Goal: Use online tool/utility: Utilize a website feature to perform a specific function

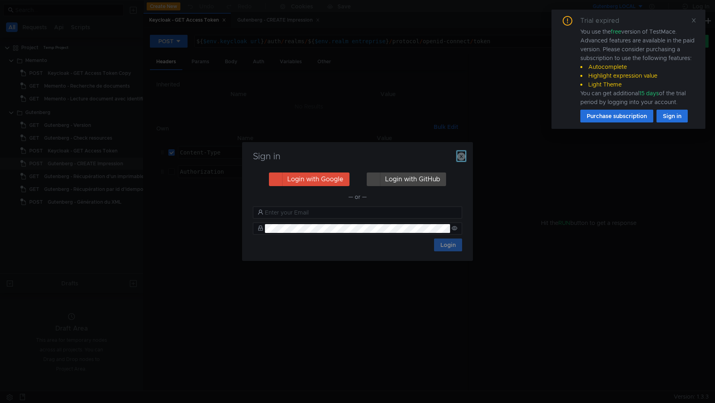
click at [459, 155] on icon "button" at bounding box center [461, 157] width 8 height 8
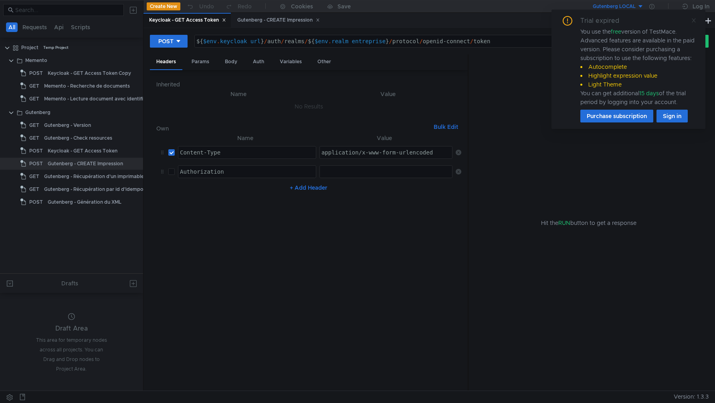
click at [694, 19] on icon at bounding box center [693, 20] width 4 height 4
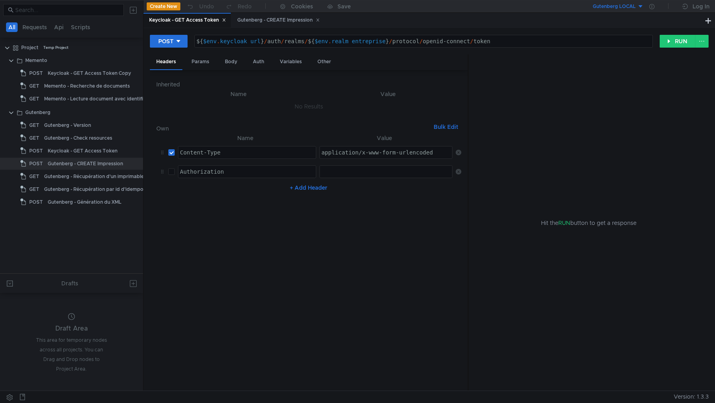
click at [641, 6] on button "Gutenberg LOCAL" at bounding box center [616, 6] width 56 height 13
click at [634, 75] on li "Gutenberg DEV" at bounding box center [644, 74] width 112 height 13
click at [672, 41] on button "RUN" at bounding box center [677, 41] width 36 height 13
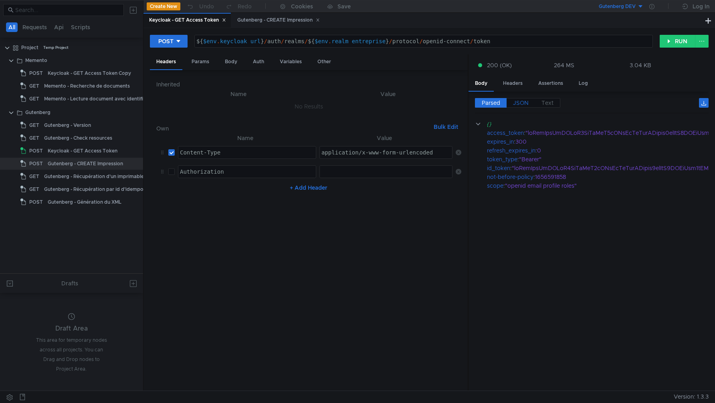
click at [520, 106] on span "JSON" at bounding box center [521, 102] width 16 height 7
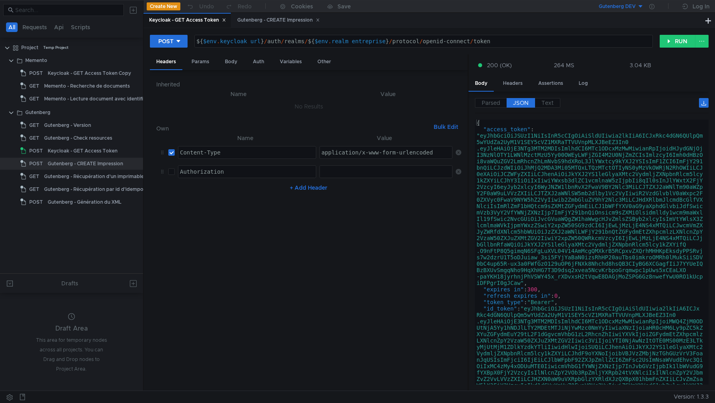
type textarea ""access_token": "eyJhbGciOiJSUzI1NiIsInR5cCIgOiAiSldUIiwia2lkIiA6ICJxRkc4dGN6QU…"
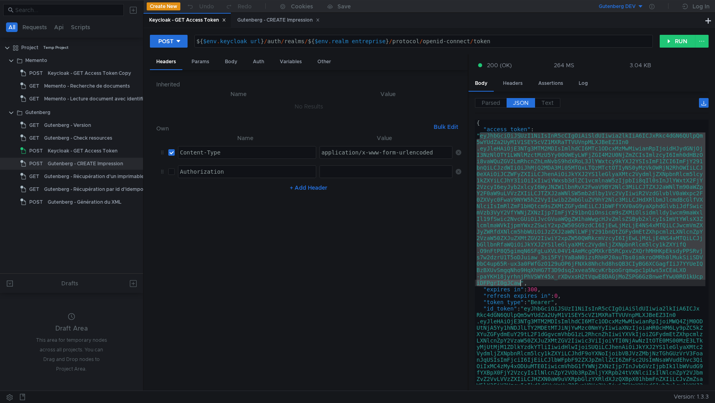
drag, startPoint x: 479, startPoint y: 137, endPoint x: 520, endPoint y: 282, distance: 150.9
click at [520, 282] on div "{ "access_token" : "eyJhbGciOiJSUzI1NiIsInR5cCIgOiAiSldUIiwia2lkIiA6ICJxRkc4dGN…" at bounding box center [590, 332] width 230 height 425
click at [650, 5] on icon at bounding box center [651, 6] width 5 height 5
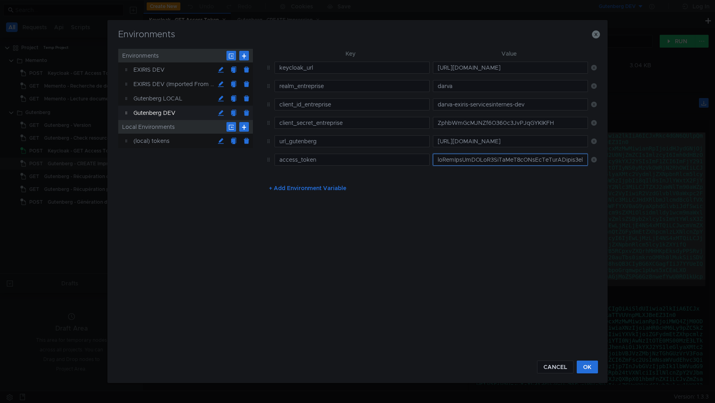
click at [492, 163] on input "text" at bounding box center [510, 160] width 155 height 12
paste input "eyJhbGciOiJSUzI1NiIsInR5cCIgOiAiSldUIiwia2lkIiA6ICJxRkc4dGN6QUlpQm5wYUdZa2UyM1V…"
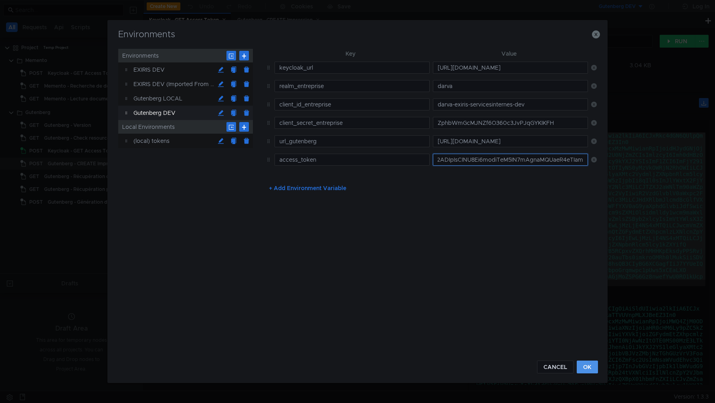
type input "eyJhbGciOiJSUzI1NiIsInR5cCIgOiAiSldUIiwia2lkIiA6ICJxRkc4dGN6QUlpQm5wYUdZa2UyM1V…"
click at [590, 363] on button "OK" at bounding box center [586, 367] width 21 height 13
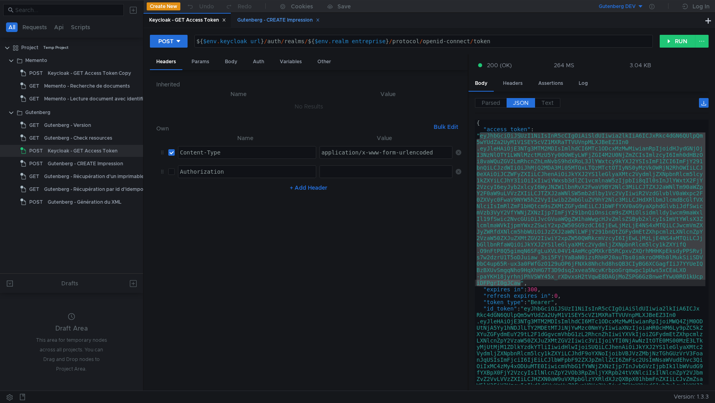
click at [294, 23] on div "Gutenberg - CREATE Impression" at bounding box center [278, 20] width 83 height 8
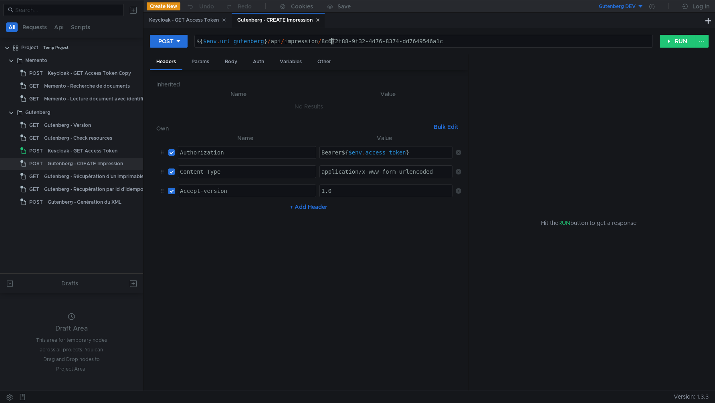
click at [332, 44] on div "${ $env . url_gutenberg } / api / impression / 8c672f88-9f32-4d76-8374-dd764954…" at bounding box center [424, 47] width 458 height 19
type textarea "${$env.url_gutenberg}/api/impression/8c652f88-9f32-4d76-8374-dd7649546a1c"
click at [234, 62] on div "Body" at bounding box center [230, 61] width 25 height 15
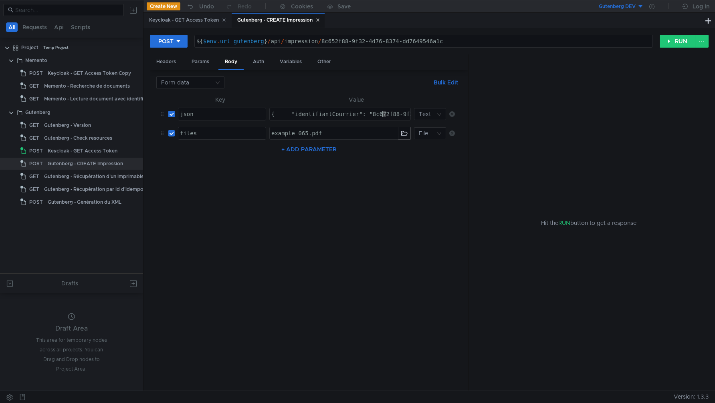
type textarea "{ "identifiantCourrier": "8c652f88-9f32-4d76-8374-dd7649546a1c", "appOrigine": …"
click at [387, 202] on nz-table "Key Value json הההההההההההההההההההההההההההההההההההההההההההההההההההההההההההההההה…" at bounding box center [308, 240] width 305 height 290
click at [675, 40] on button "RUN" at bounding box center [677, 41] width 36 height 13
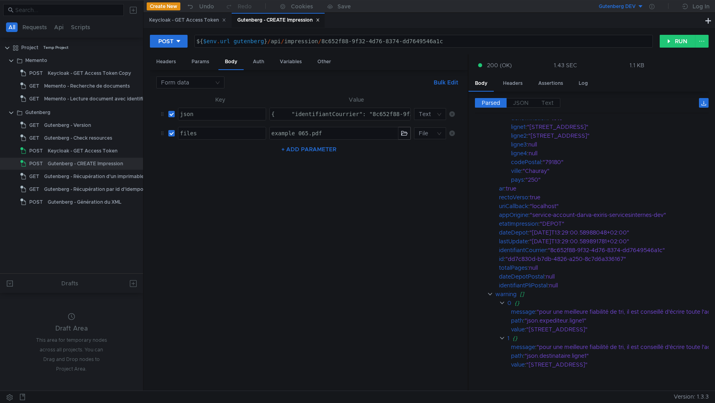
scroll to position [142, 0]
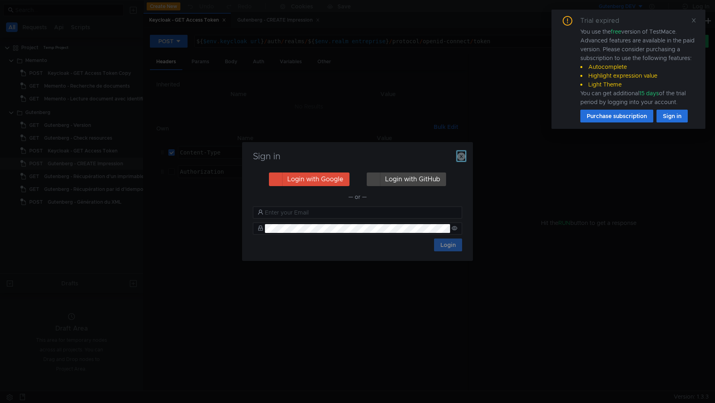
click at [465, 153] on icon "button" at bounding box center [461, 157] width 8 height 8
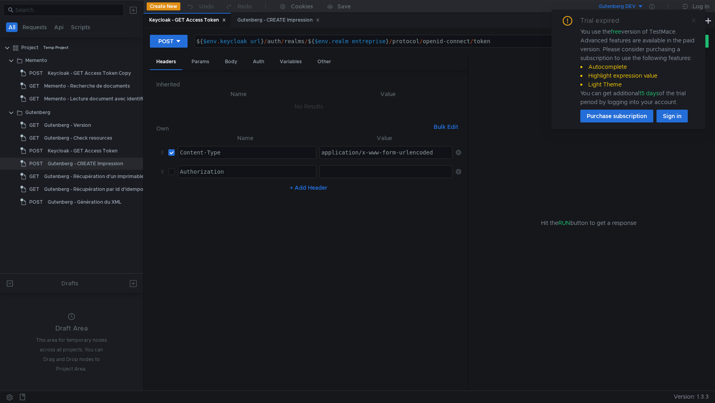
click at [694, 24] on span at bounding box center [694, 20] width 6 height 7
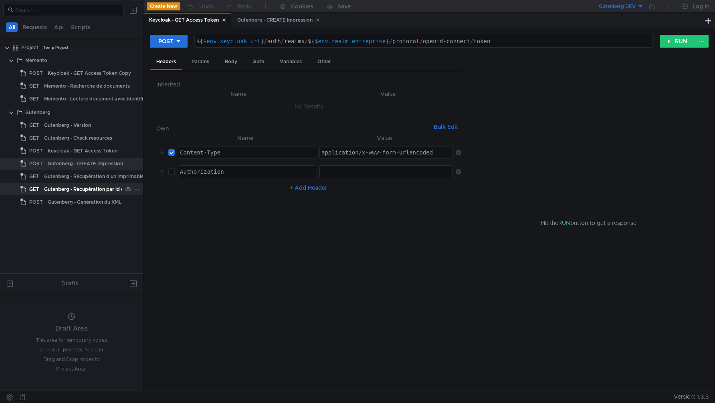
click at [95, 190] on div "Gutenberg - Récupération par id d'idempotence" at bounding box center [100, 189] width 113 height 12
click at [95, 189] on div "Gutenberg - Récupération par id d'idempotence" at bounding box center [100, 189] width 113 height 12
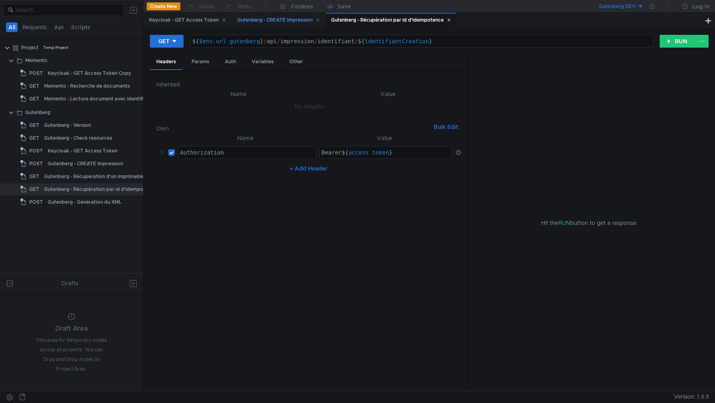
click at [287, 22] on div "Gutenberg - CREATE Impression" at bounding box center [278, 20] width 83 height 8
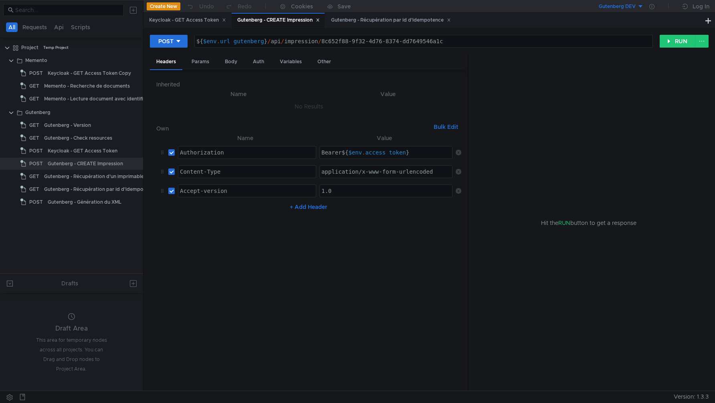
type textarea "${$env.url_gutenberg}/api/impression/8c652f88-9f32-4d76-8374-dd7649546a1c"
drag, startPoint x: 450, startPoint y: 41, endPoint x: 320, endPoint y: 40, distance: 130.6
click at [320, 40] on div "${ $env . url_gutenberg } / api / impression / 8c652f88-9f32-4d76-8374-dd764954…" at bounding box center [424, 47] width 458 height 19
click at [357, 24] on div "Gutenberg - Récupération par id d'idempotence" at bounding box center [391, 20] width 120 height 8
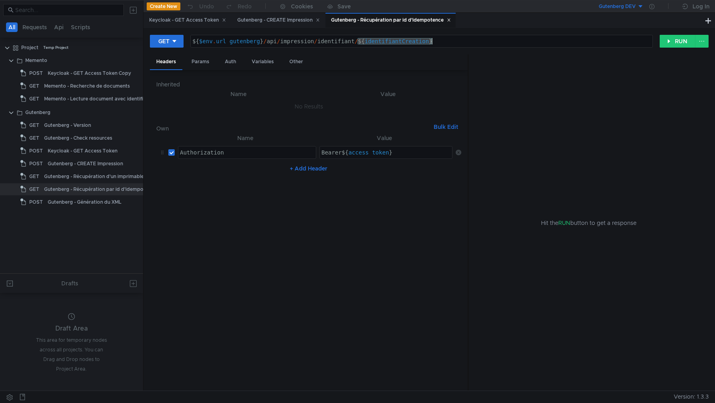
drag, startPoint x: 358, startPoint y: 43, endPoint x: 479, endPoint y: 43, distance: 121.8
click at [479, 43] on div "${ $env . url_gutenberg } / api / impression / identifiant / ${ identifiantCrea…" at bounding box center [421, 47] width 461 height 19
paste textarea "8c652f88-9f32-4d76-8374-dd7649546a1c"
type textarea "${$env.url_gutenberg}/api/impression/identifiant/8c652f88-9f32-4d76-8374-dd7649…"
click at [677, 43] on button "RUN" at bounding box center [677, 41] width 36 height 13
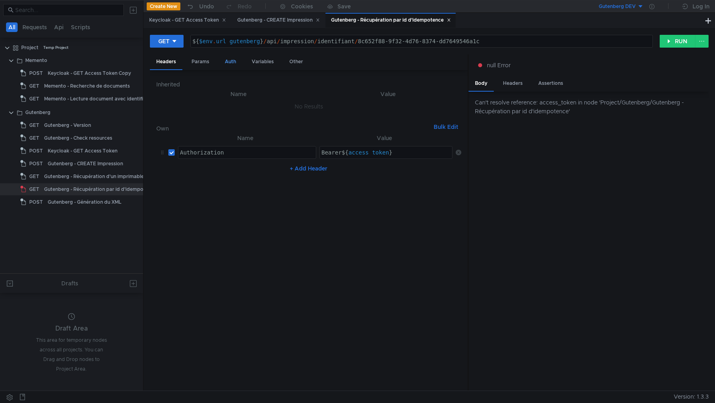
click at [234, 66] on div "Auth" at bounding box center [230, 61] width 24 height 15
click at [205, 62] on div "Params" at bounding box center [200, 61] width 30 height 15
click at [168, 62] on div "Headers" at bounding box center [166, 61] width 32 height 15
click at [274, 20] on div "Gutenberg - CREATE Impression" at bounding box center [278, 20] width 83 height 8
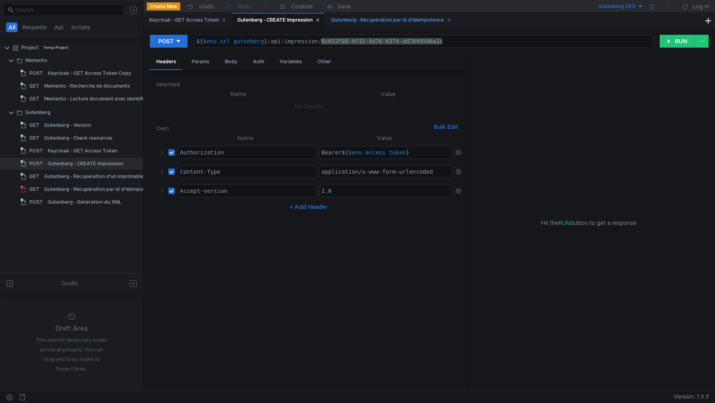
click at [382, 22] on div "Gutenberg - Récupération par id d'idempotence" at bounding box center [391, 20] width 120 height 8
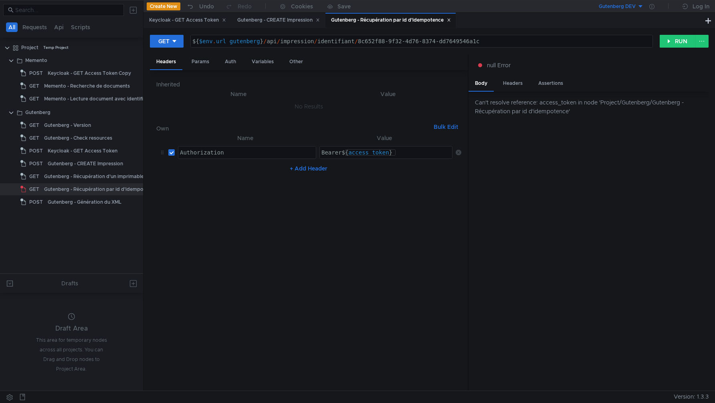
click at [349, 152] on div "Bearer ${ access_token }" at bounding box center [387, 158] width 134 height 19
type textarea "Bearer ${$env.access_token}"
click at [430, 225] on nz-table "Name Value Authorization הההההההההההההההההההההההההההההההההההההההההההההההההההההה…" at bounding box center [308, 259] width 305 height 252
click at [670, 38] on button "RUN" at bounding box center [677, 41] width 36 height 13
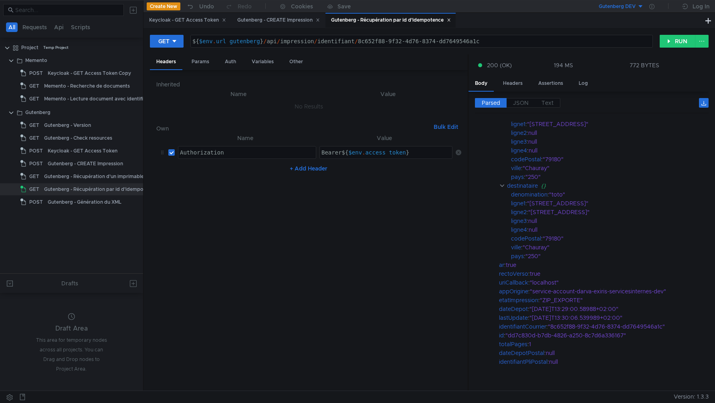
scroll to position [52, 0]
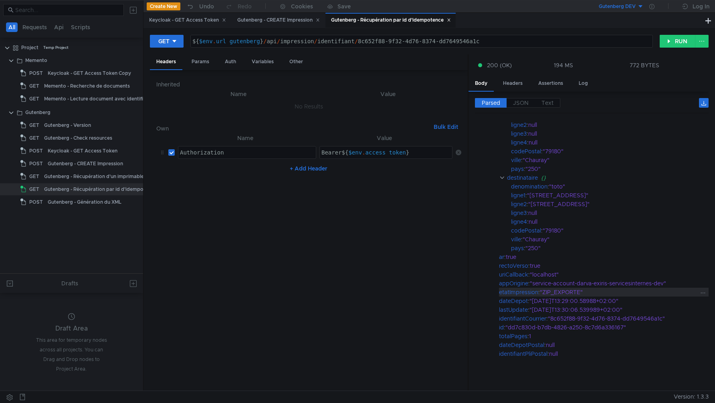
click at [554, 289] on div ""ZIP_EXPORTE"" at bounding box center [619, 292] width 159 height 9
drag, startPoint x: 359, startPoint y: 40, endPoint x: 438, endPoint y: 41, distance: 78.9
click at [437, 41] on div "${ $env . url_gutenberg } / api / impression / identifiant / 8c652f88-9f32-4d76…" at bounding box center [421, 47] width 461 height 19
drag, startPoint x: 498, startPoint y: 40, endPoint x: 357, endPoint y: 38, distance: 141.0
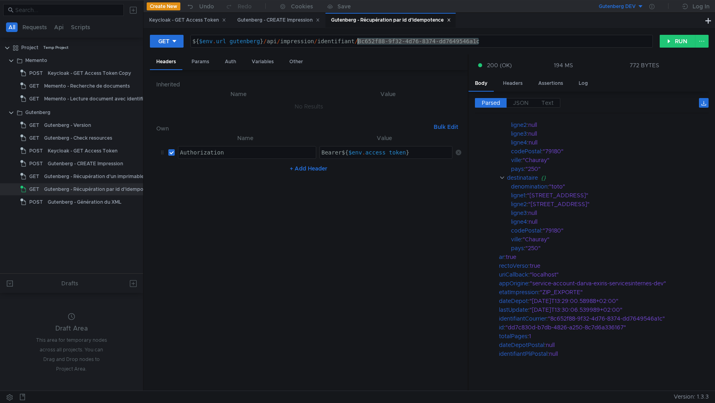
click at [357, 38] on div "${ $env . url_gutenberg } / api / impression / identifiant / 8c652f88-9f32-4d76…" at bounding box center [421, 47] width 461 height 19
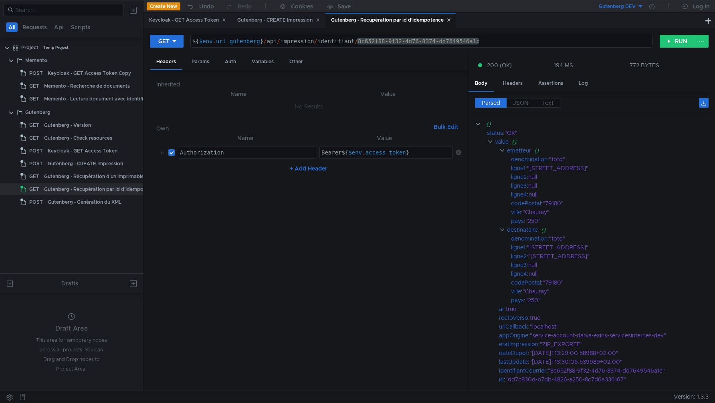
scroll to position [52, 0]
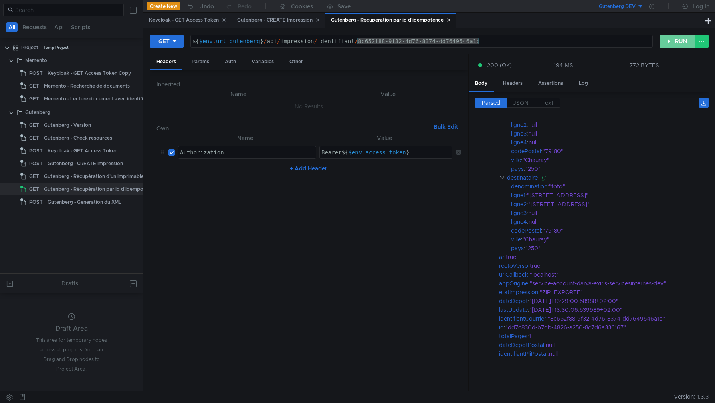
click at [673, 41] on button "RUN" at bounding box center [677, 41] width 36 height 13
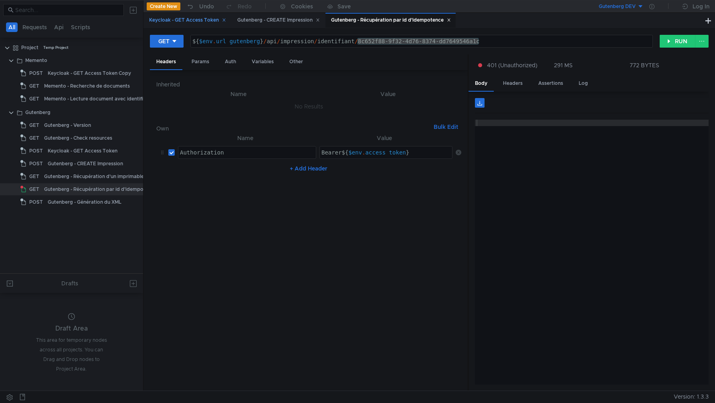
click at [170, 19] on div "Keycloak - GET Access Token" at bounding box center [187, 20] width 77 height 8
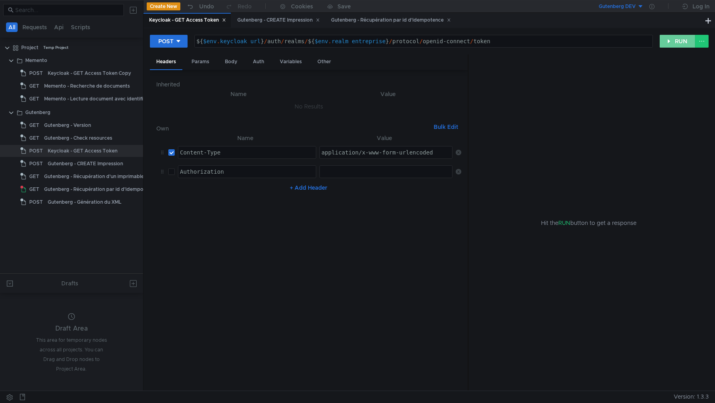
click at [670, 45] on button "RUN" at bounding box center [677, 41] width 36 height 13
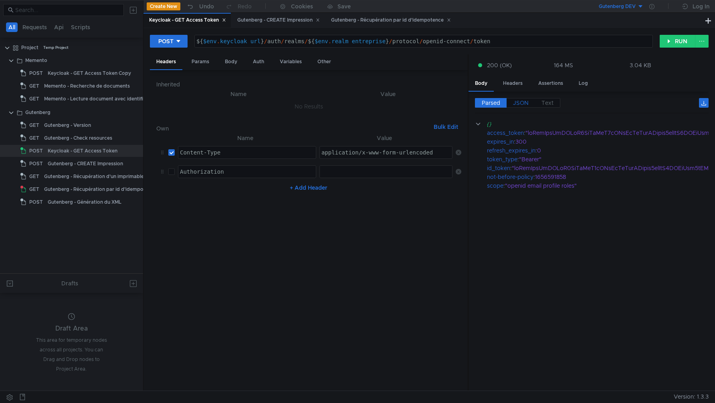
click at [519, 101] on span "JSON" at bounding box center [521, 102] width 16 height 7
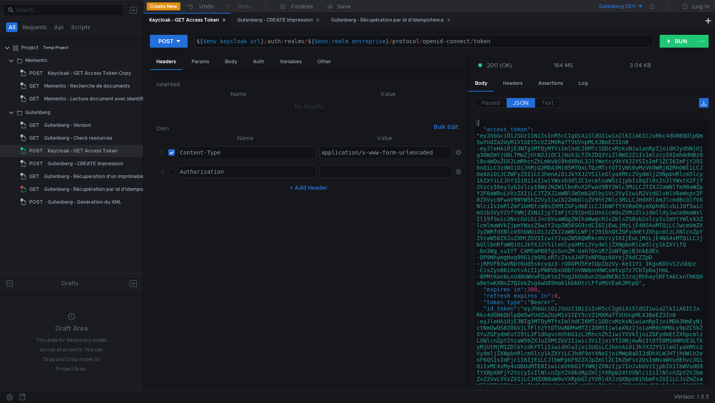
type textarea ""access_token": "eyJhbGciOiJSUzI1NiIsInR5cCIgOiAiSldUIiwia2lkIiA6ICJxRkc4dGN6QU…"
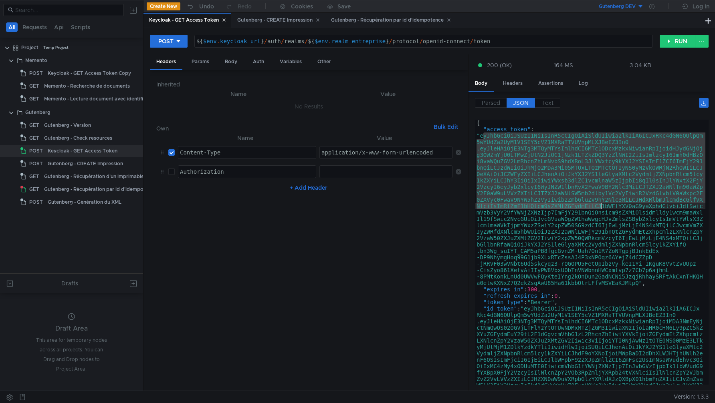
drag, startPoint x: 481, startPoint y: 137, endPoint x: 601, endPoint y: 204, distance: 137.4
click at [602, 204] on div "{ "access_token" : "eyJhbGciOiJSUzI1NiIsInR5cCIgOiAiSldUIiwia2lkIiA6ICJxRkc4dGN…" at bounding box center [590, 332] width 230 height 425
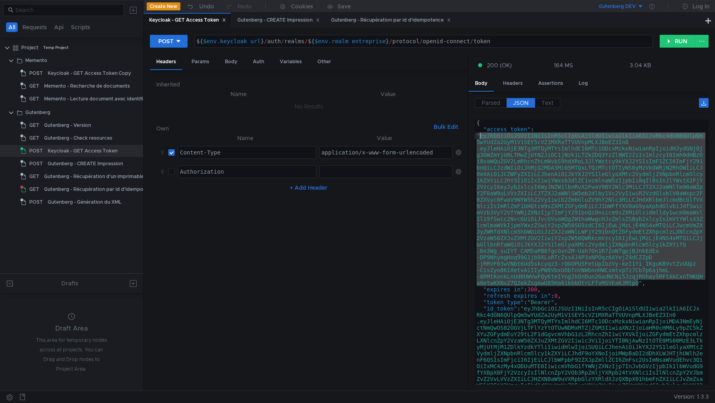
drag, startPoint x: 639, startPoint y: 285, endPoint x: 481, endPoint y: 136, distance: 217.6
click at [481, 137] on div "{ "access_token" : "eyJhbGciOiJSUzI1NiIsInR5cCIgOiAiSldUIiwia2lkIiA6ICJxRkc4dGN…" at bounding box center [590, 332] width 230 height 425
click at [380, 25] on div "Gutenberg - Récupération par id d'idempotence" at bounding box center [390, 20] width 130 height 15
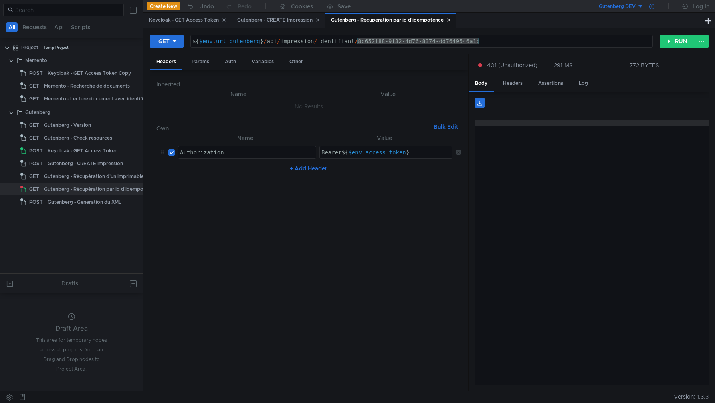
click at [653, 8] on icon at bounding box center [651, 6] width 5 height 5
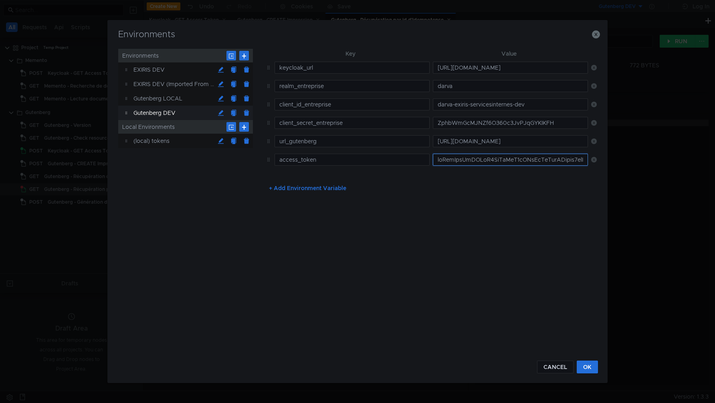
click at [477, 159] on input "text" at bounding box center [510, 160] width 155 height 12
paste input "eyJhbGciOiJSUzI1NiIsInR5cCIgOiAiSldUIiwia2lkIiA6ICJxRkc4dGN6QUlpQm5wYUdZa2UyM1V…"
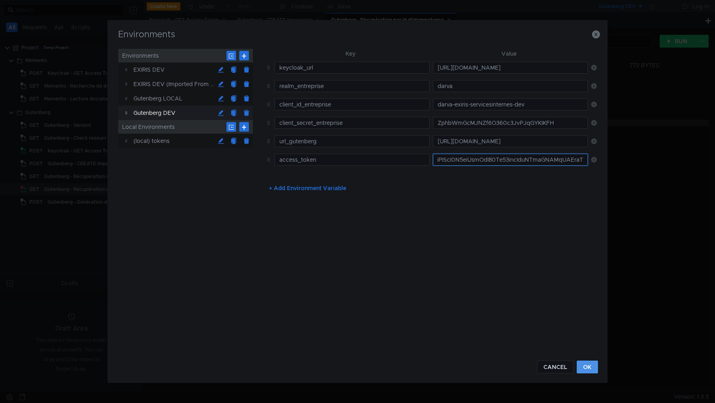
type input "eyJhbGciOiJSUzI1NiIsInR5cCIgOiAiSldUIiwia2lkIiA6ICJxRkc4dGN6QUlpQm5wYUdZa2UyM1V…"
click at [586, 367] on button "OK" at bounding box center [586, 367] width 21 height 13
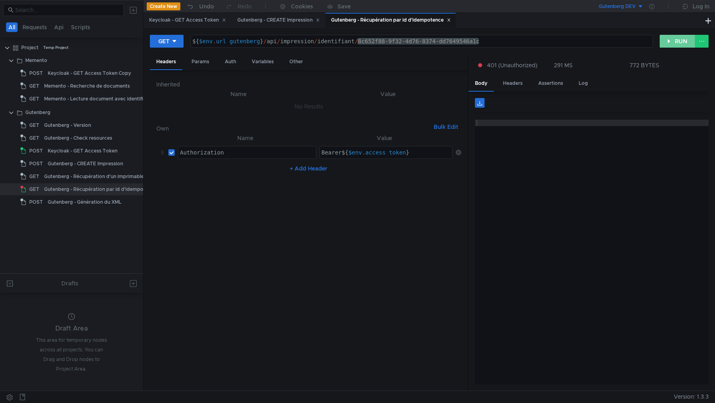
click at [671, 39] on button "RUN" at bounding box center [677, 41] width 36 height 13
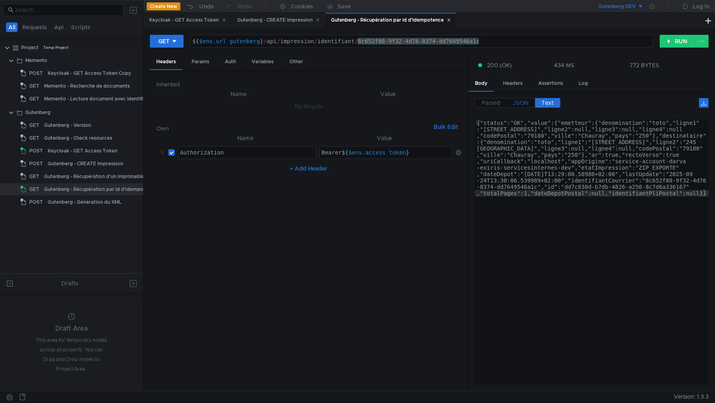
click at [517, 100] on span "JSON" at bounding box center [521, 102] width 16 height 7
